Goal: Task Accomplishment & Management: Manage account settings

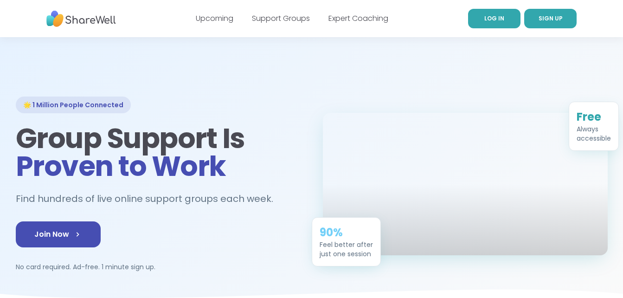
drag, startPoint x: 491, startPoint y: 19, endPoint x: 476, endPoint y: 13, distance: 17.0
click at [476, 13] on link "LOG IN" at bounding box center [494, 18] width 52 height 19
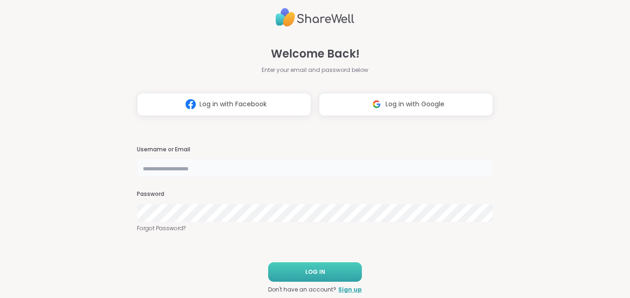
type input "**********"
click at [325, 270] on button "LOG IN" at bounding box center [315, 271] width 94 height 19
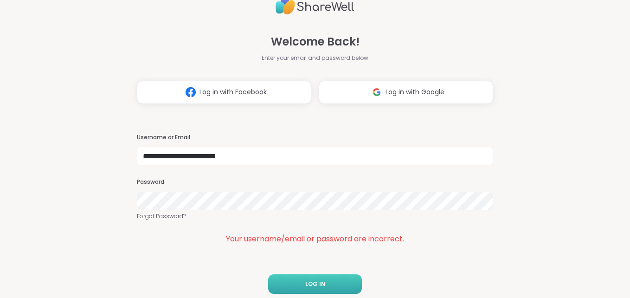
click at [318, 289] on button "LOG IN" at bounding box center [315, 283] width 94 height 19
click at [318, 287] on button "LOG IN" at bounding box center [315, 283] width 94 height 19
click at [319, 287] on button "LOG IN" at bounding box center [315, 283] width 94 height 19
click at [331, 286] on button "LOG IN" at bounding box center [315, 283] width 94 height 19
click at [314, 275] on button "LOG IN" at bounding box center [315, 283] width 94 height 19
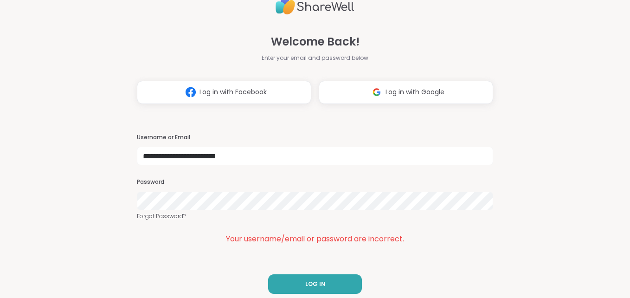
click at [123, 224] on div "**********" at bounding box center [315, 149] width 630 height 298
click at [154, 216] on link "Forgot Password?" at bounding box center [315, 216] width 356 height 8
